Goal: Browse casually: Explore the website without a specific task or goal

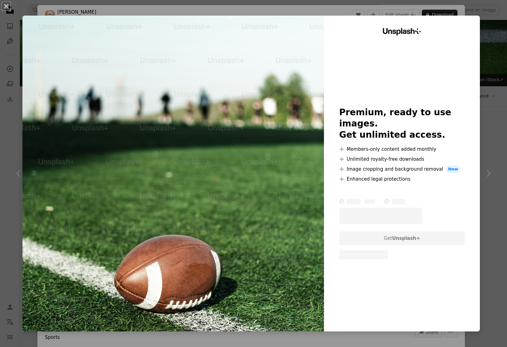
scroll to position [62, 0]
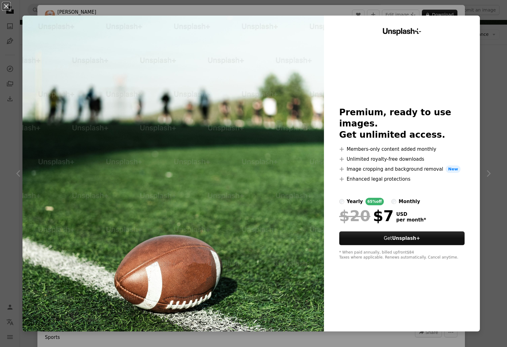
click at [370, 313] on div "Unsplash+ Premium, ready to use images. Get unlimited access. A plus sign Membe…" at bounding box center [402, 174] width 156 height 316
click at [456, 342] on div "An X shape Unsplash+ Premium, ready to use images. Get unlimited access. A plus…" at bounding box center [253, 173] width 507 height 347
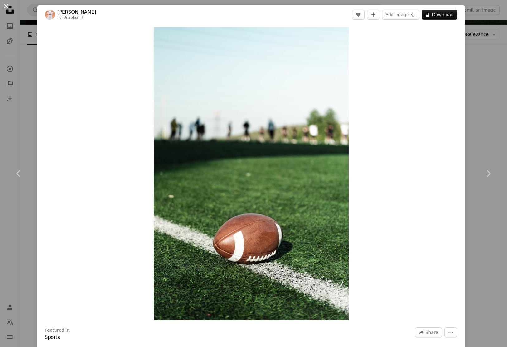
click at [9, 8] on button "An X shape" at bounding box center [5, 5] width 7 height 7
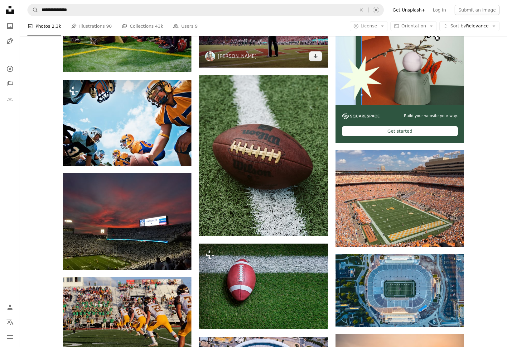
scroll to position [124, 0]
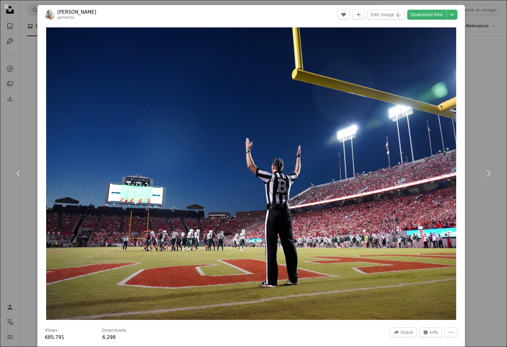
scroll to position [62, 0]
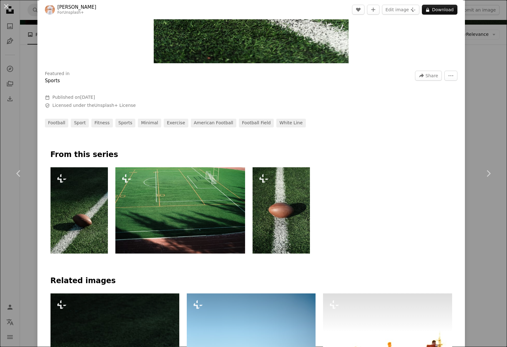
scroll to position [185, 0]
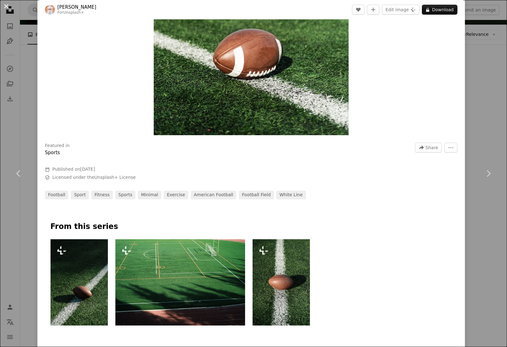
click at [4, 6] on button "An X shape" at bounding box center [5, 5] width 7 height 7
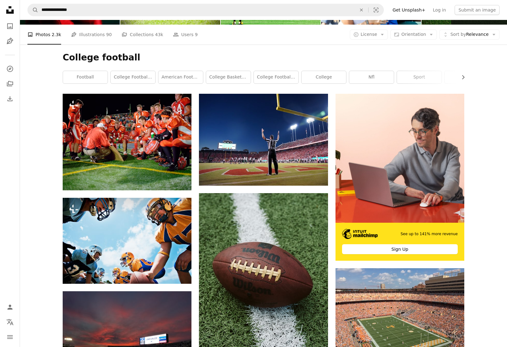
scroll to position [124, 0]
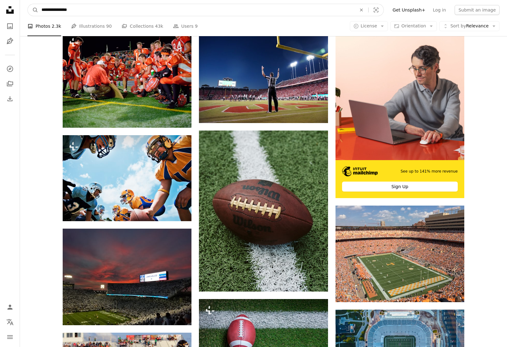
click at [66, 10] on input "**********" at bounding box center [196, 10] width 316 height 12
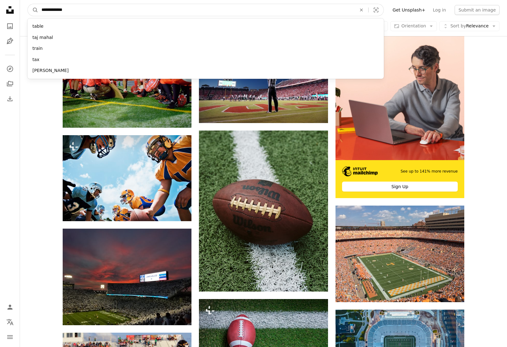
type input "**********"
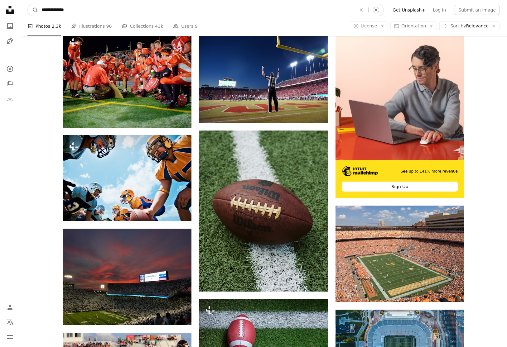
click button "A magnifying glass" at bounding box center [33, 10] width 11 height 12
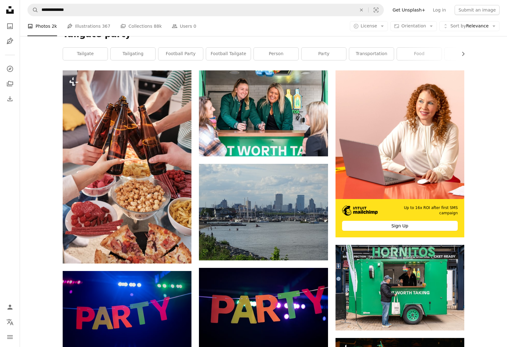
scroll to position [77, 0]
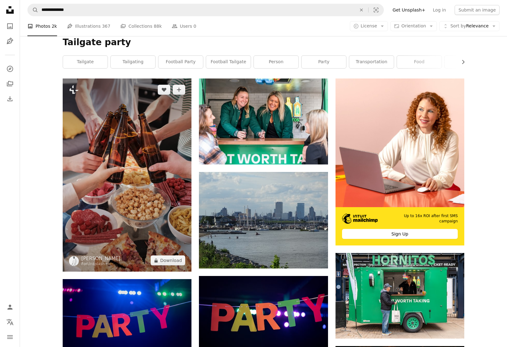
click at [112, 126] on img at bounding box center [127, 175] width 129 height 193
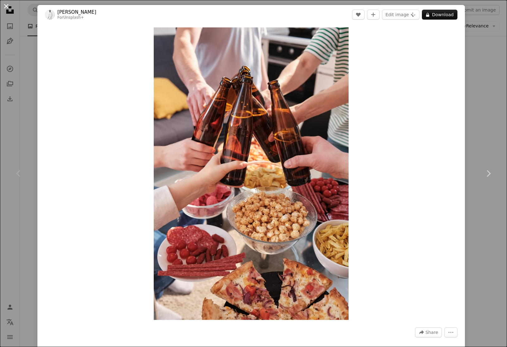
click at [7, 7] on button "An X shape" at bounding box center [5, 5] width 7 height 7
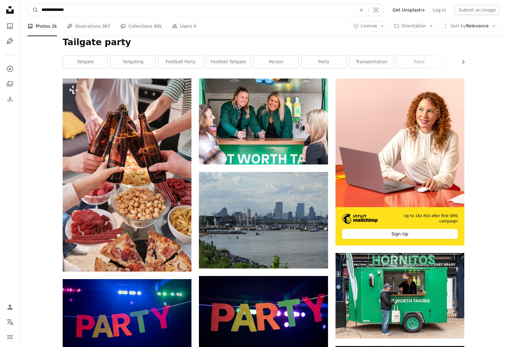
click at [55, 11] on input "**********" at bounding box center [196, 10] width 316 height 12
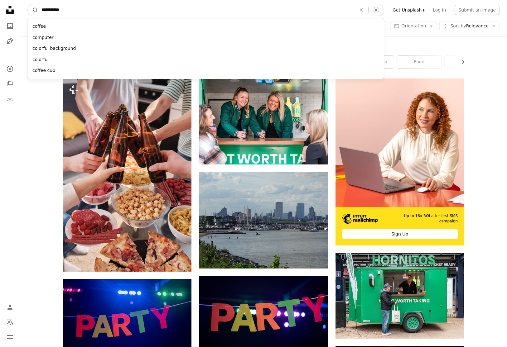
type input "**********"
click button "A magnifying glass" at bounding box center [33, 10] width 11 height 12
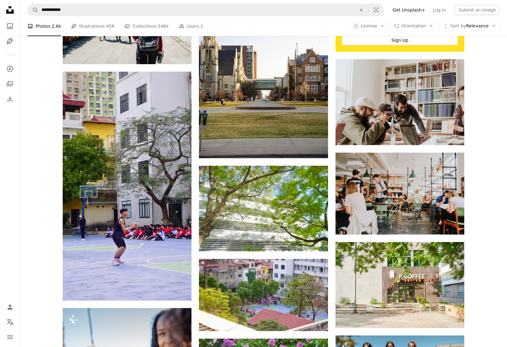
scroll to position [223, 0]
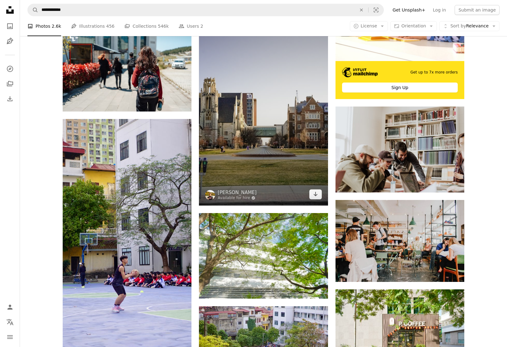
click at [272, 168] on img at bounding box center [263, 108] width 129 height 193
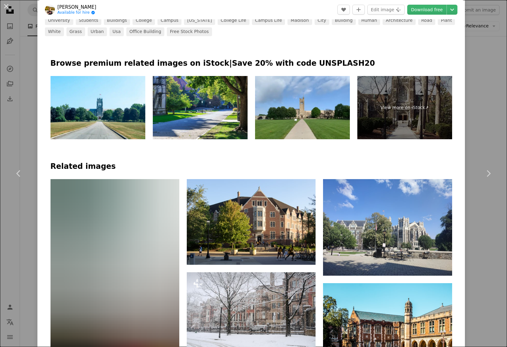
scroll to position [402, 0]
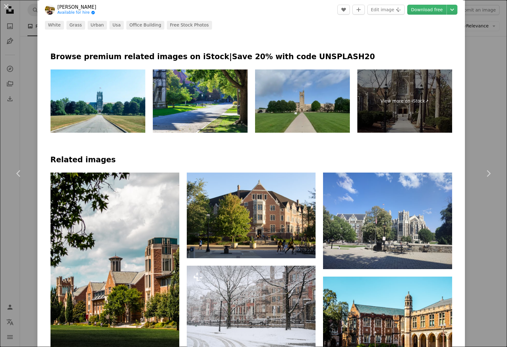
click at [303, 97] on img at bounding box center [302, 101] width 95 height 63
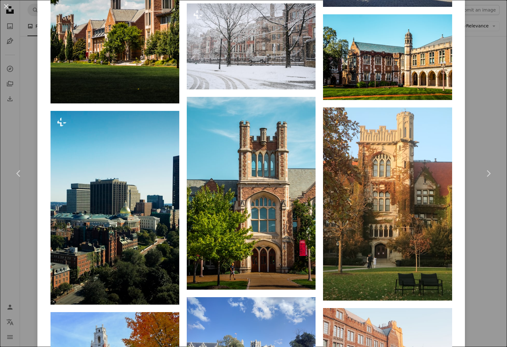
scroll to position [668, 0]
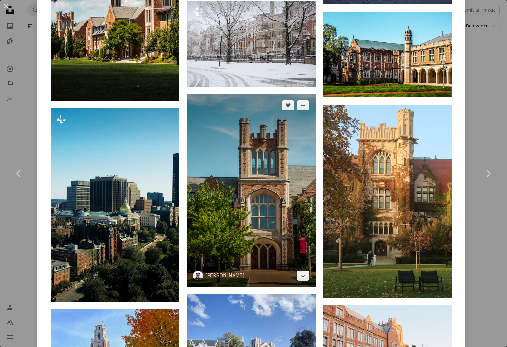
click at [278, 185] on img at bounding box center [251, 190] width 129 height 193
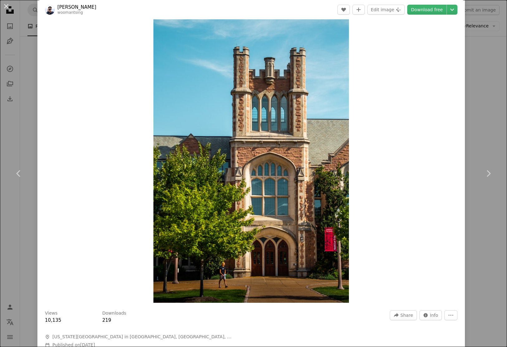
scroll to position [45, 0]
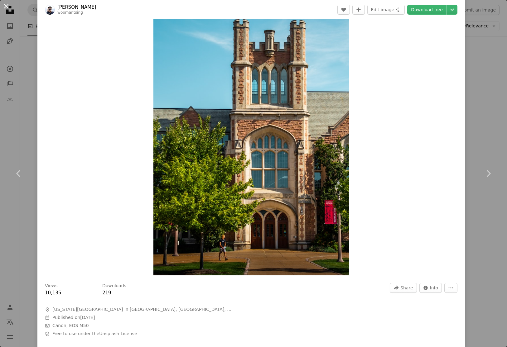
click at [7, 8] on button "An X shape" at bounding box center [5, 5] width 7 height 7
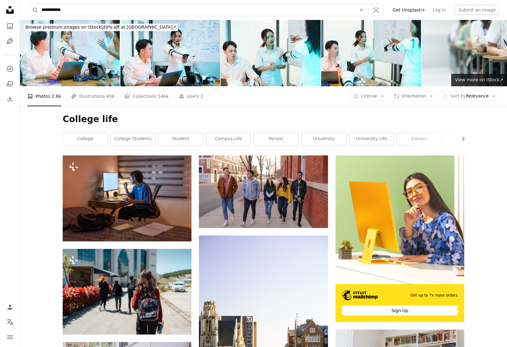
drag, startPoint x: 56, startPoint y: 9, endPoint x: 168, endPoint y: 4, distance: 112.1
click at [171, 8] on input "**********" at bounding box center [196, 10] width 316 height 12
type input "**********"
click button "A magnifying glass" at bounding box center [33, 10] width 11 height 12
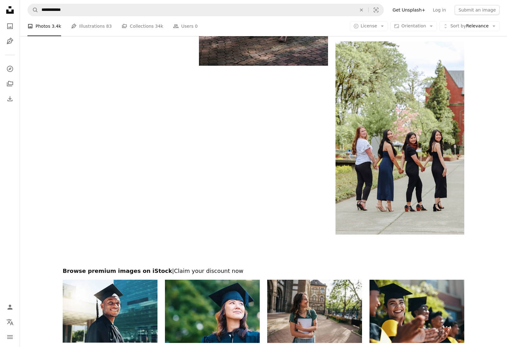
scroll to position [1007, 0]
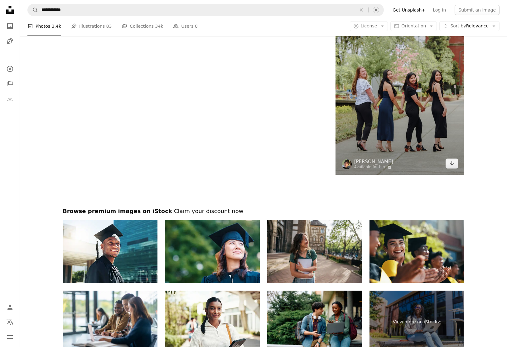
click at [394, 117] on img at bounding box center [400, 78] width 129 height 193
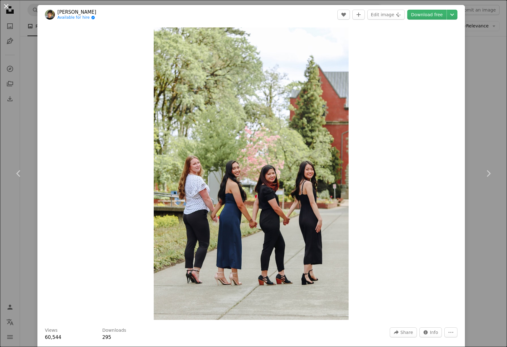
click at [5, 7] on button "An X shape" at bounding box center [5, 5] width 7 height 7
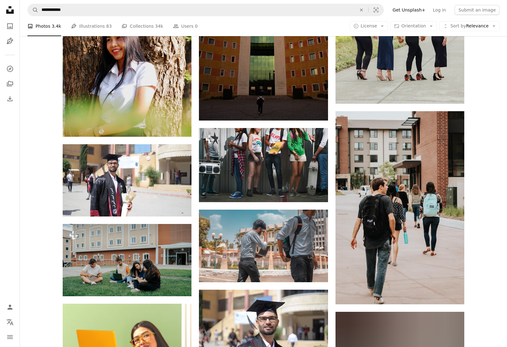
scroll to position [1075, 0]
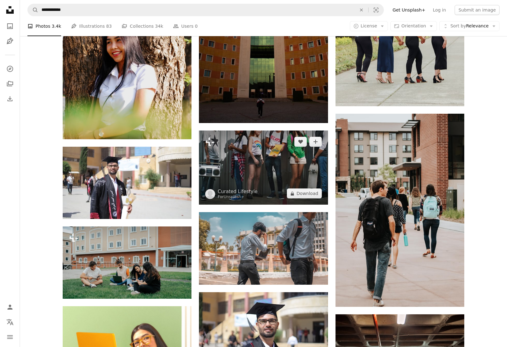
click at [265, 151] on img at bounding box center [263, 168] width 129 height 74
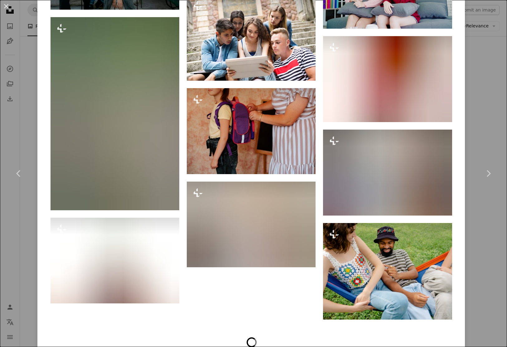
scroll to position [6687, 0]
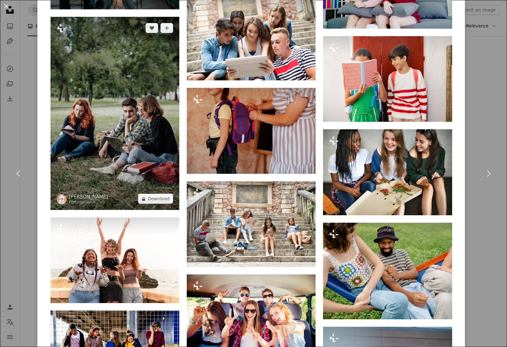
click at [137, 93] on img at bounding box center [115, 113] width 129 height 193
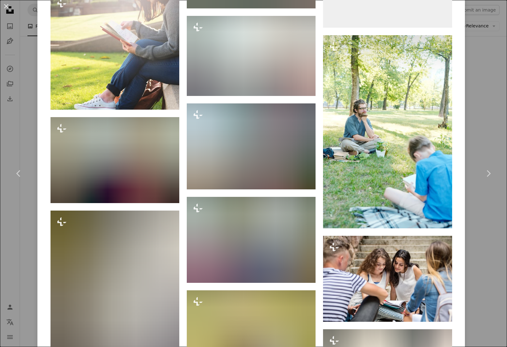
scroll to position [2075, 0]
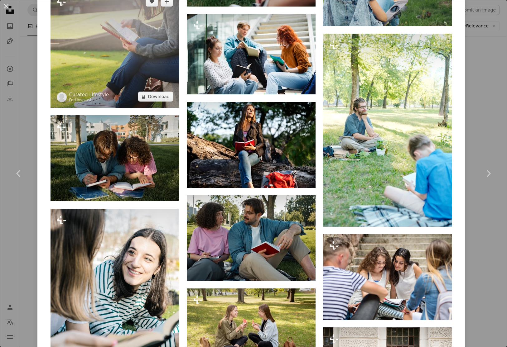
click at [114, 73] on img at bounding box center [115, 49] width 129 height 118
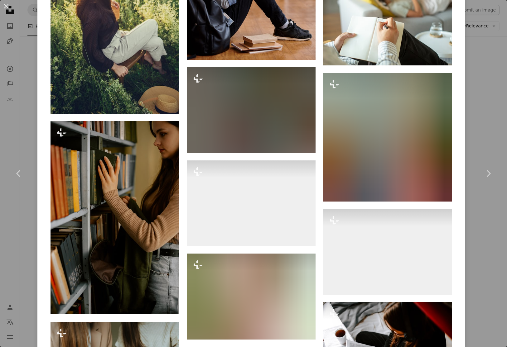
scroll to position [4482, 0]
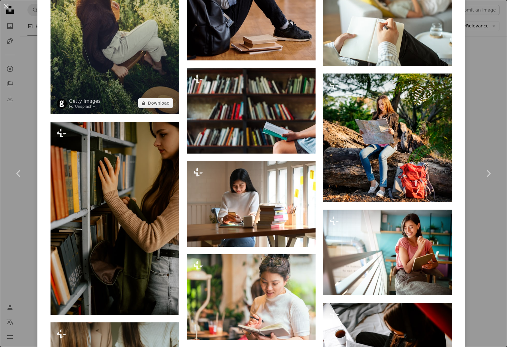
click at [150, 57] on img at bounding box center [115, 17] width 129 height 193
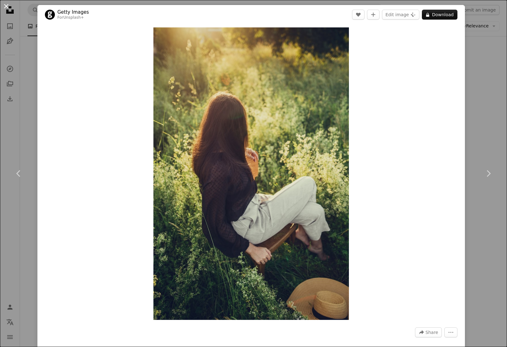
click at [7, 6] on button "An X shape" at bounding box center [5, 5] width 7 height 7
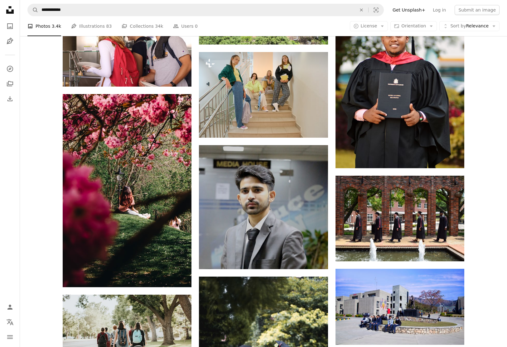
scroll to position [548, 0]
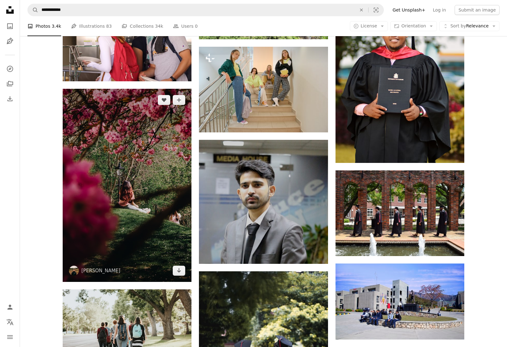
click at [134, 148] on img at bounding box center [127, 185] width 129 height 193
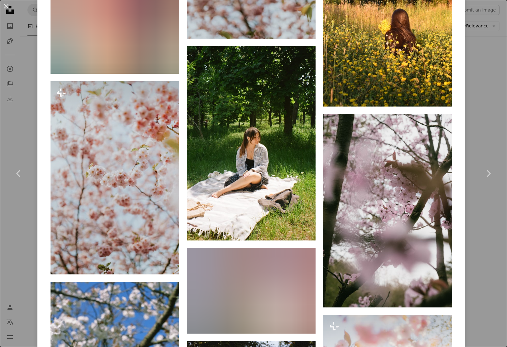
scroll to position [2559, 0]
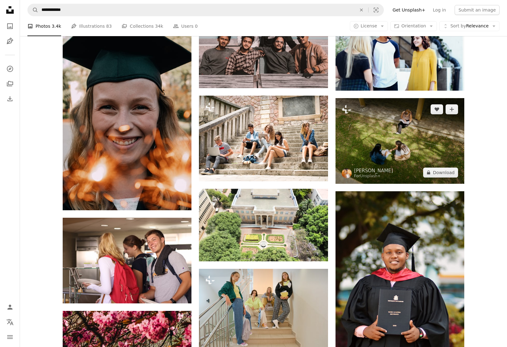
scroll to position [326, 0]
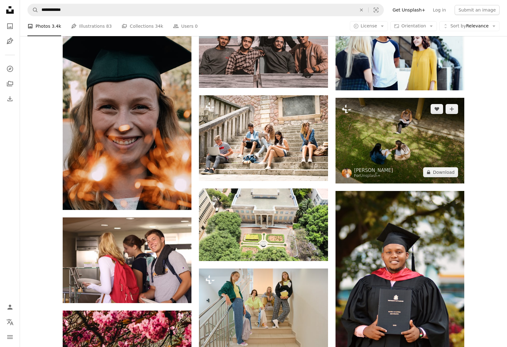
click at [374, 145] on img at bounding box center [400, 141] width 129 height 86
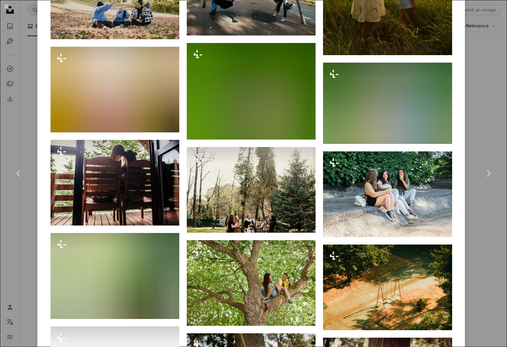
scroll to position [873, 0]
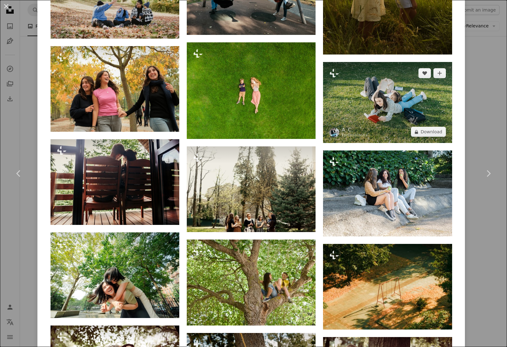
click at [390, 104] on img at bounding box center [387, 102] width 129 height 81
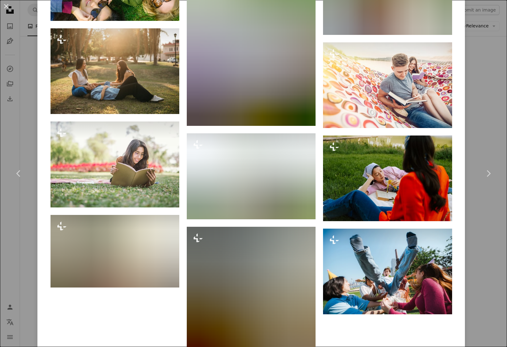
scroll to position [1579, 0]
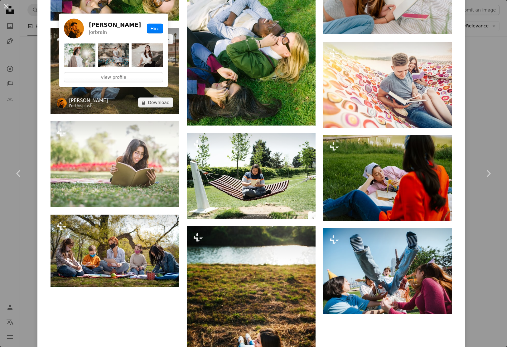
click at [98, 98] on link "[PERSON_NAME]" at bounding box center [88, 101] width 39 height 6
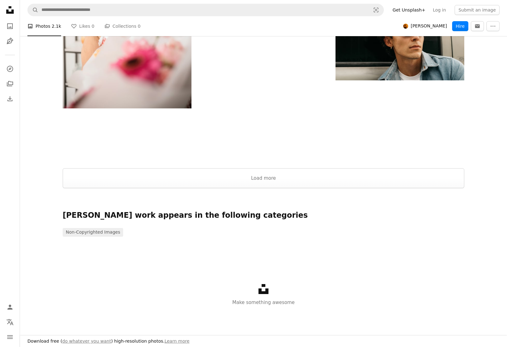
scroll to position [821, 0]
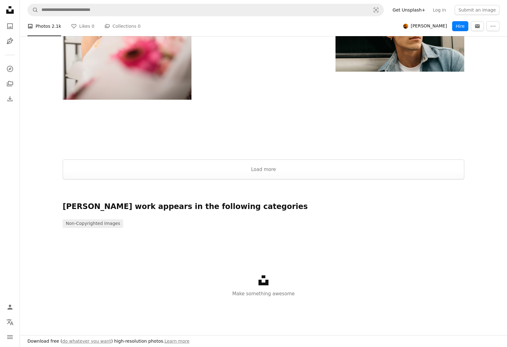
click at [235, 171] on button "Load more" at bounding box center [264, 170] width 402 height 20
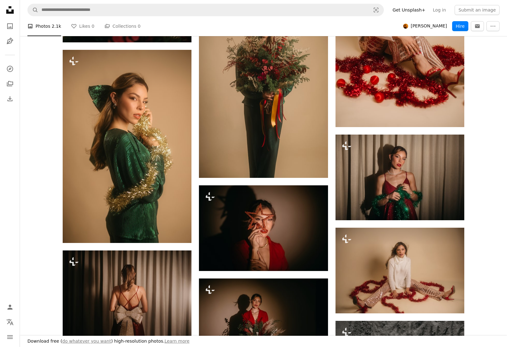
scroll to position [13959, 0]
